Goal: Use online tool/utility: Utilize a website feature to perform a specific function

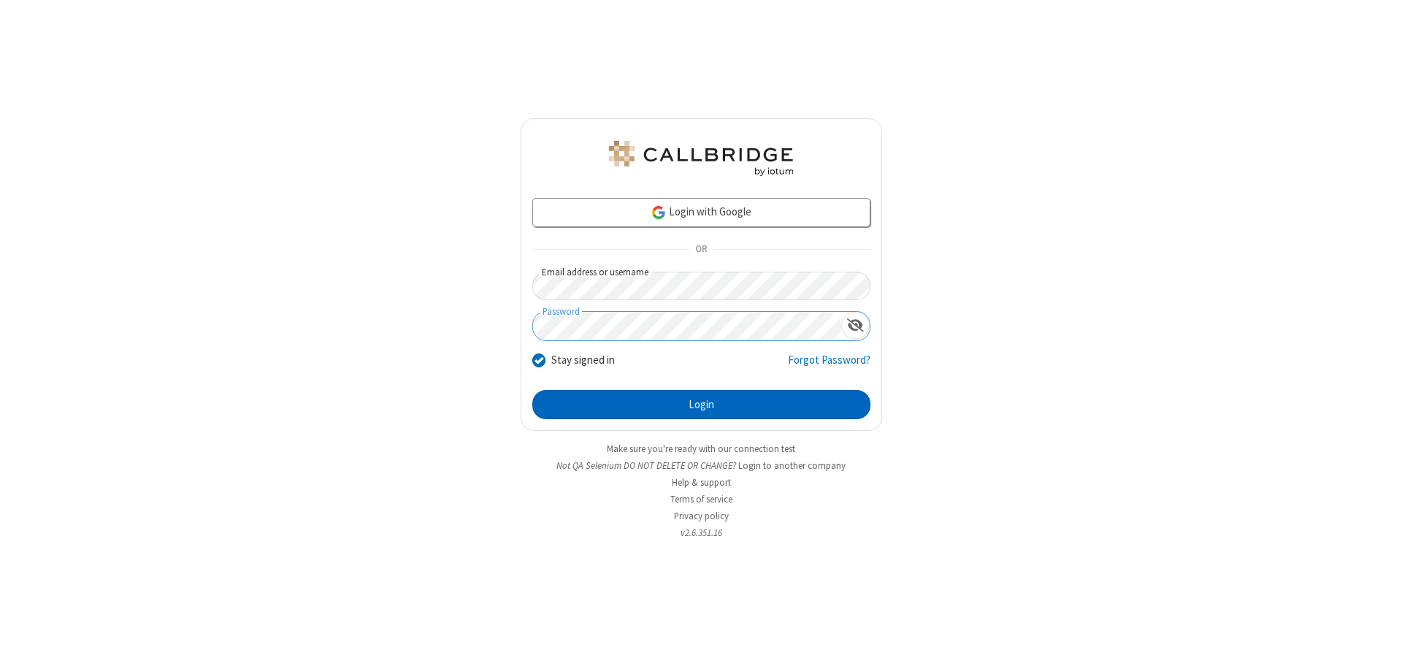
click at [701, 404] on button "Login" at bounding box center [701, 404] width 338 height 29
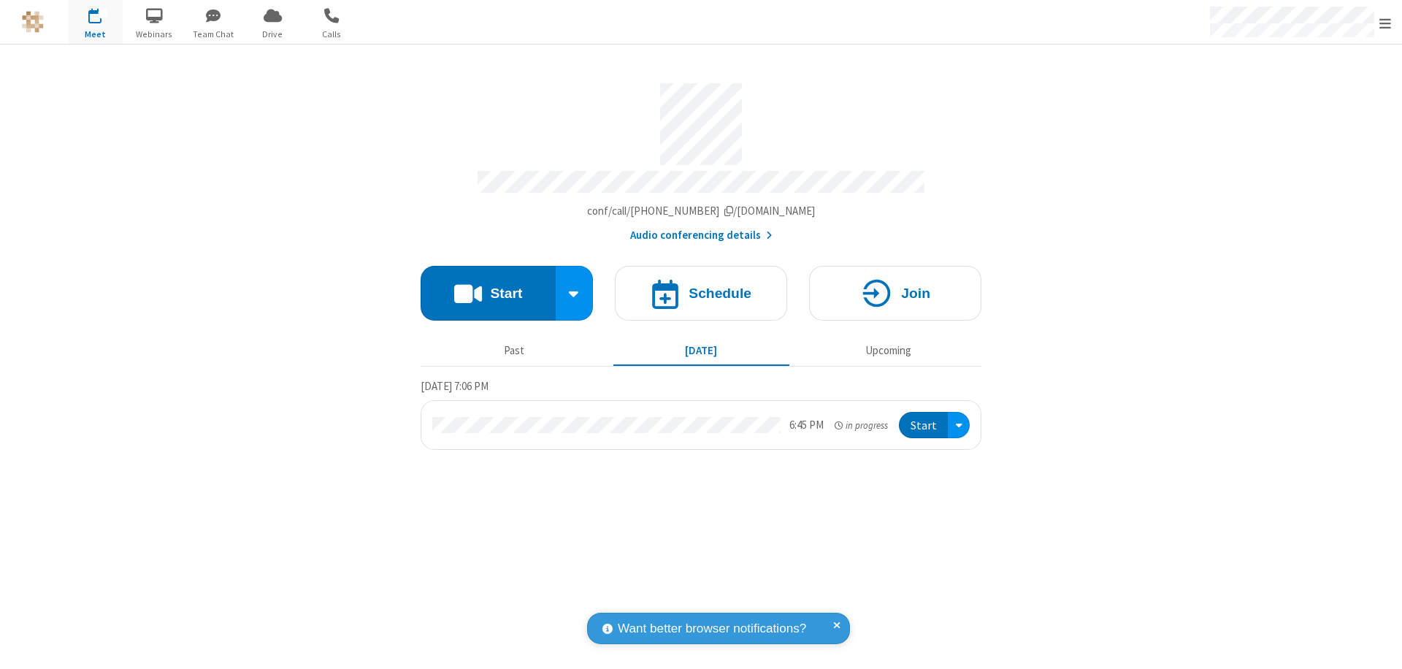
click at [488, 286] on button "Start" at bounding box center [487, 293] width 135 height 55
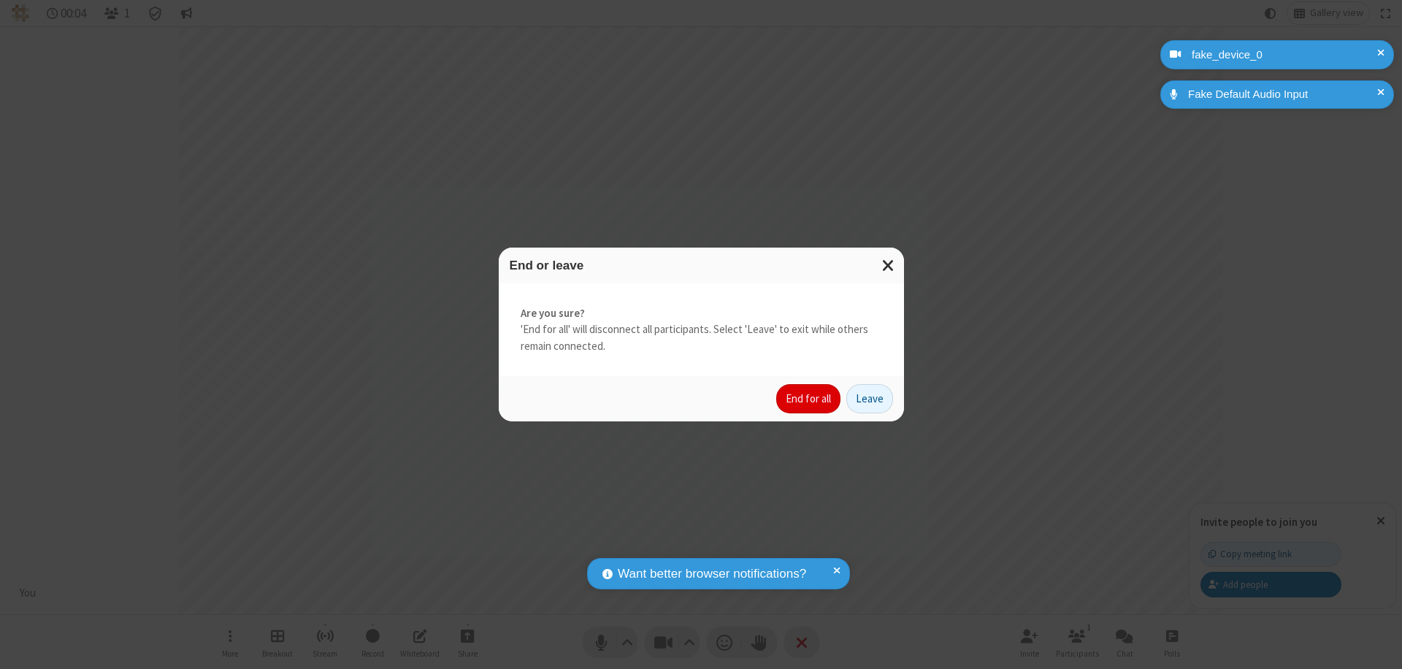
click at [809, 399] on button "End for all" at bounding box center [808, 398] width 64 height 29
